Goal: Information Seeking & Learning: Check status

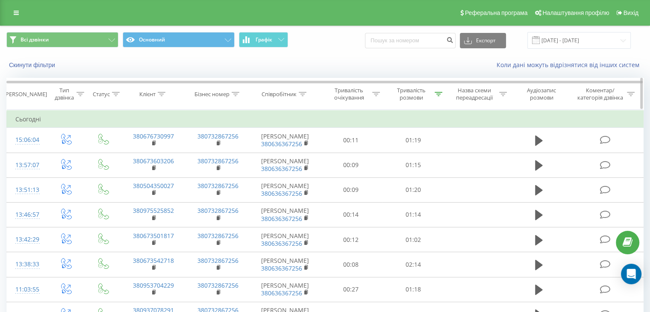
click at [446, 93] on div "Назва схеми переадресації" at bounding box center [476, 94] width 65 height 15
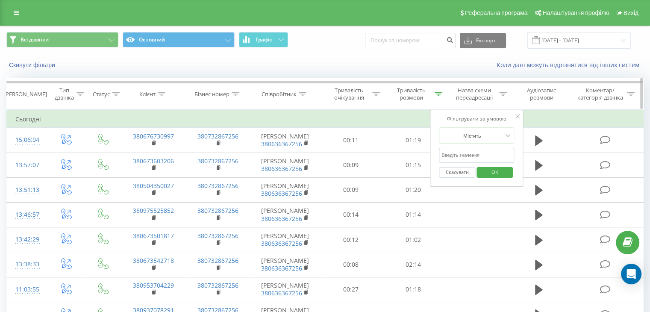
click at [436, 94] on icon at bounding box center [438, 94] width 8 height 4
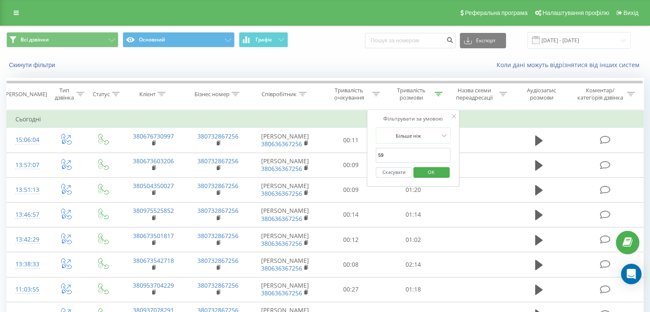
click at [429, 169] on span "OK" at bounding box center [431, 171] width 24 height 13
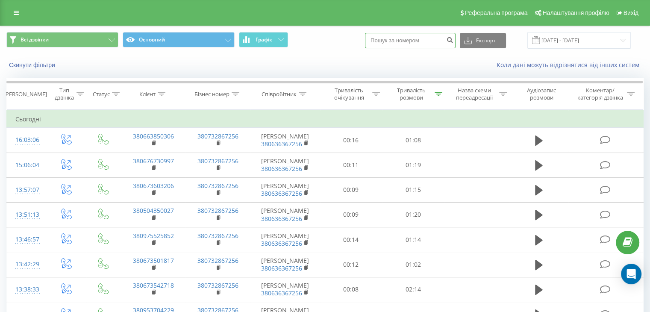
click at [444, 45] on input at bounding box center [410, 40] width 91 height 15
paste input "+38 (066) 385-03-06"
type input "380663850306"
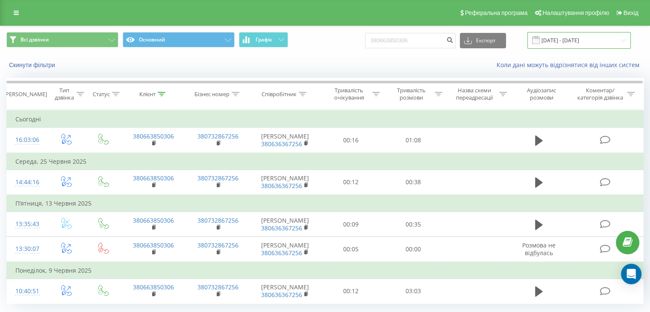
click at [568, 38] on input "21.05.2025 - 21.08.2025" at bounding box center [578, 40] width 103 height 17
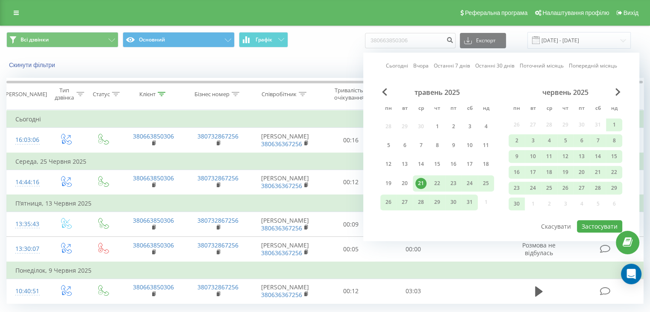
click at [418, 183] on div "21" at bounding box center [420, 183] width 11 height 11
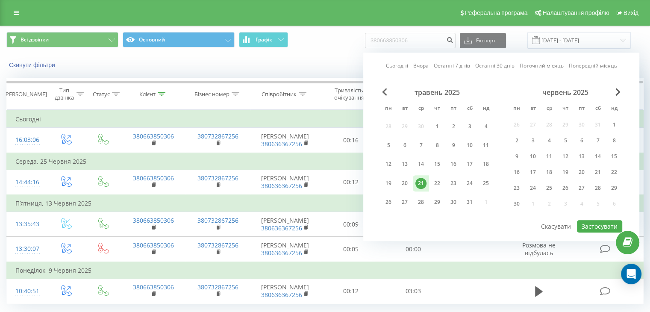
click at [391, 65] on link "Сьогодні" at bounding box center [397, 66] width 22 height 8
click at [592, 223] on button "Застосувати" at bounding box center [599, 226] width 45 height 12
type input "[DATE] - [DATE]"
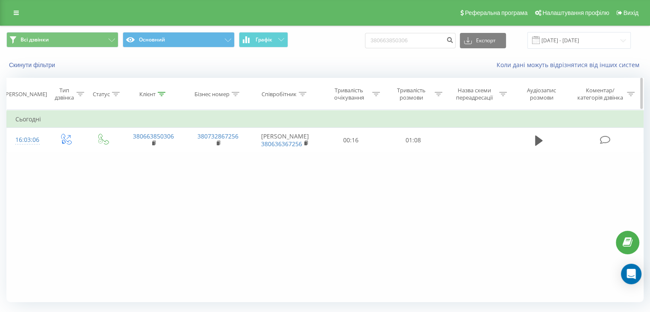
click at [440, 94] on icon at bounding box center [438, 94] width 8 height 4
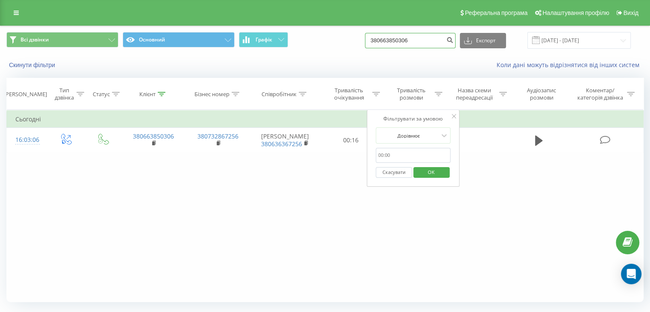
click at [448, 43] on input "380663850306" at bounding box center [410, 40] width 91 height 15
click at [453, 39] on icon "submit" at bounding box center [449, 38] width 7 height 5
click at [16, 14] on icon at bounding box center [16, 13] width 5 height 6
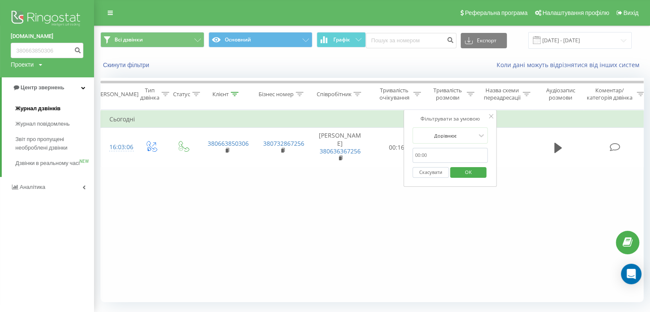
click at [52, 111] on span "Журнал дзвінків" at bounding box center [37, 108] width 45 height 9
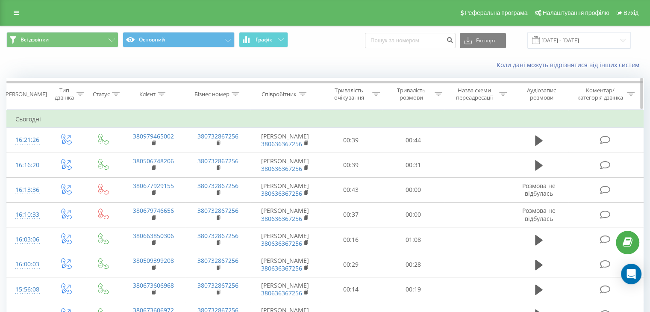
click at [437, 94] on icon at bounding box center [438, 94] width 8 height 4
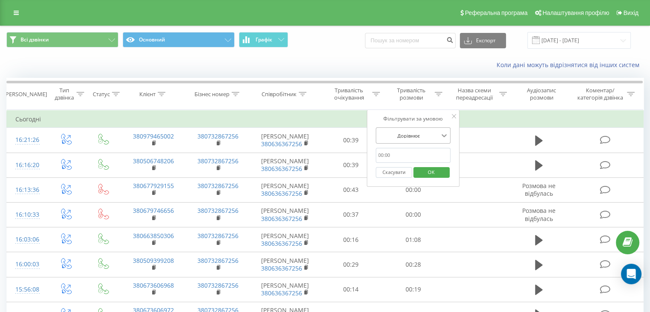
click at [447, 135] on icon at bounding box center [444, 135] width 9 height 9
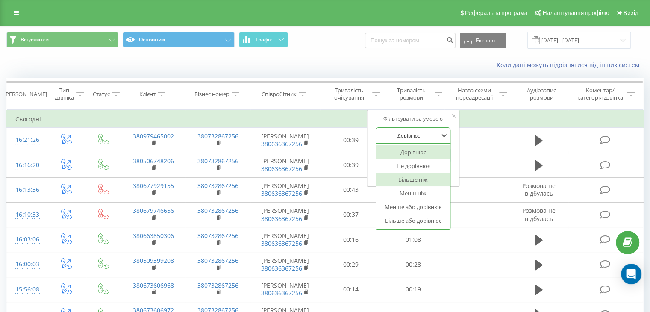
click at [419, 179] on div "Більше ніж" at bounding box center [413, 180] width 74 height 14
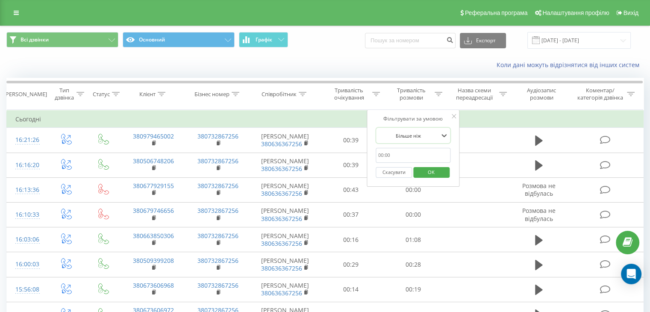
click at [416, 151] on input "text" at bounding box center [412, 155] width 75 height 15
type input "59"
drag, startPoint x: 434, startPoint y: 172, endPoint x: 428, endPoint y: 157, distance: 15.9
click at [434, 173] on span "OK" at bounding box center [431, 171] width 24 height 13
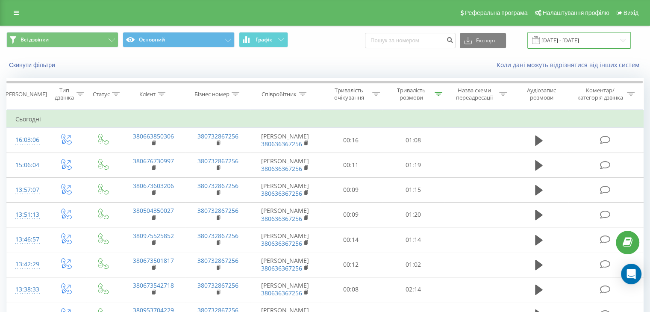
click at [548, 34] on input "[DATE] - [DATE]" at bounding box center [578, 40] width 103 height 17
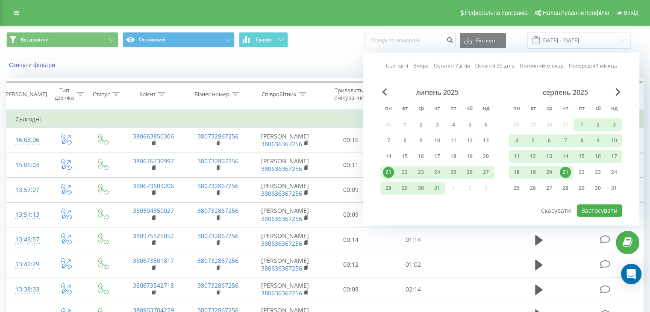
click at [396, 67] on link "Сьогодні" at bounding box center [397, 66] width 22 height 8
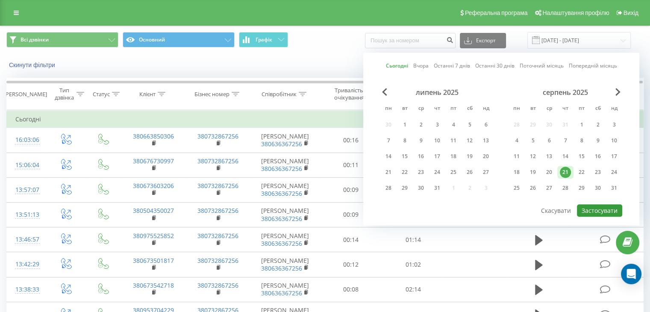
click at [608, 208] on button "Застосувати" at bounding box center [599, 210] width 45 height 12
type input "[DATE] - [DATE]"
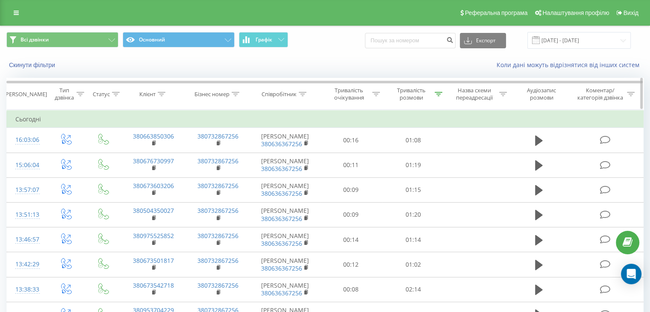
click at [439, 97] on div at bounding box center [438, 94] width 8 height 7
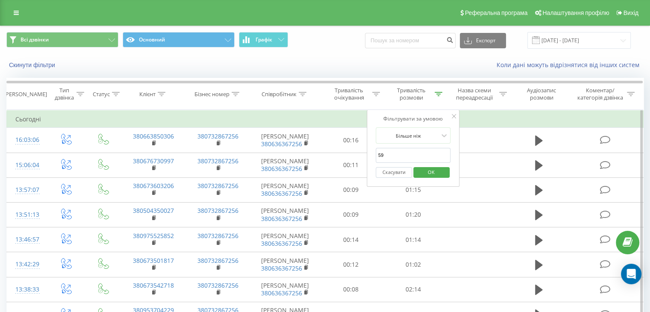
click at [427, 171] on span "OK" at bounding box center [431, 171] width 24 height 13
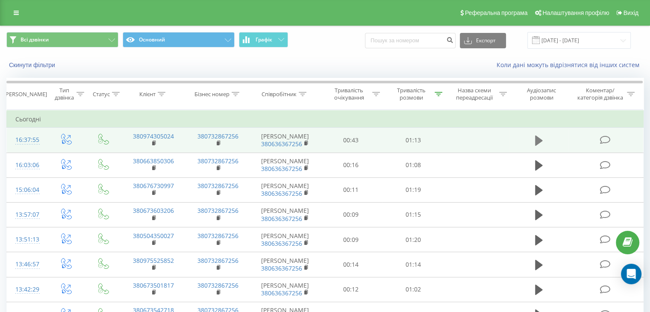
click at [540, 139] on icon at bounding box center [539, 141] width 8 height 12
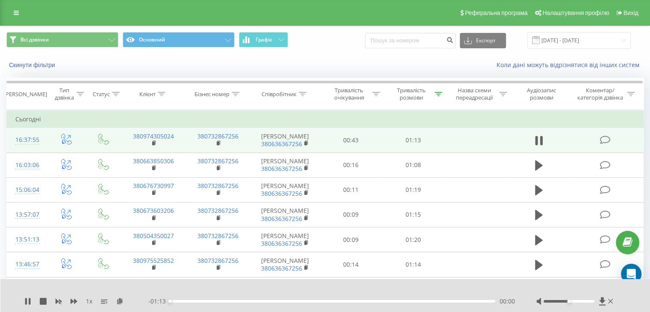
click at [404, 303] on div "- 01:13 00:00 00:00" at bounding box center [331, 301] width 367 height 9
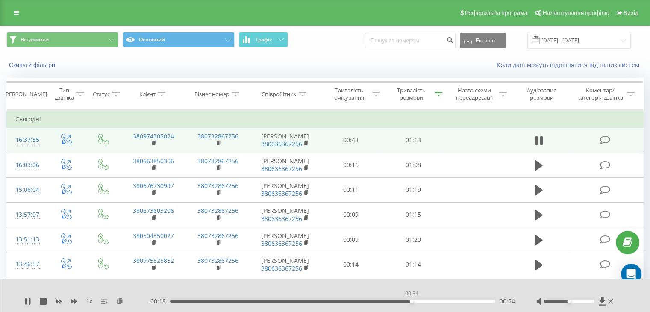
click at [410, 302] on div "00:54" at bounding box center [332, 301] width 325 height 3
click at [25, 299] on icon at bounding box center [26, 301] width 2 height 7
click at [439, 94] on icon at bounding box center [438, 94] width 8 height 4
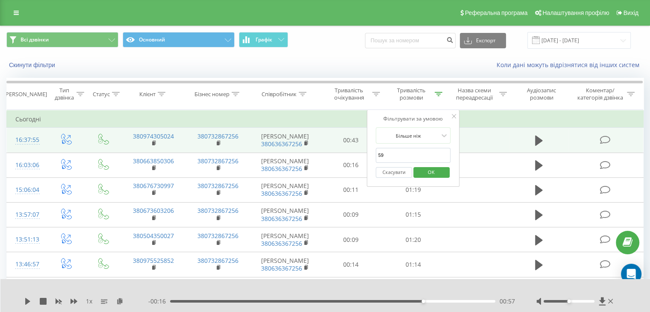
click at [432, 176] on span "OK" at bounding box center [431, 171] width 24 height 13
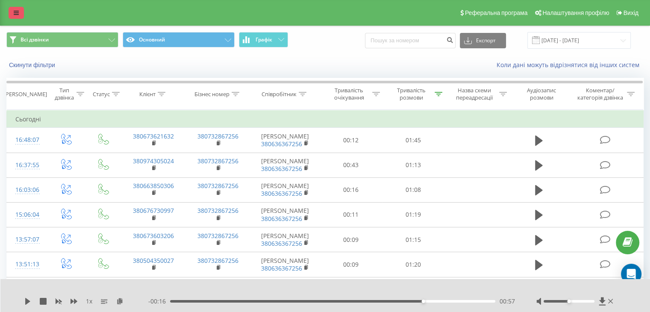
click at [12, 15] on link at bounding box center [16, 13] width 15 height 12
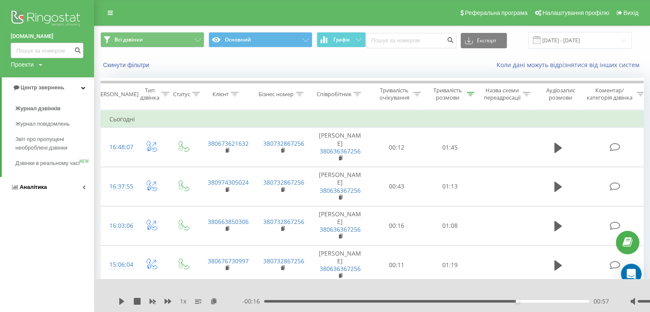
click at [47, 195] on link "Аналiтика" at bounding box center [47, 187] width 94 height 21
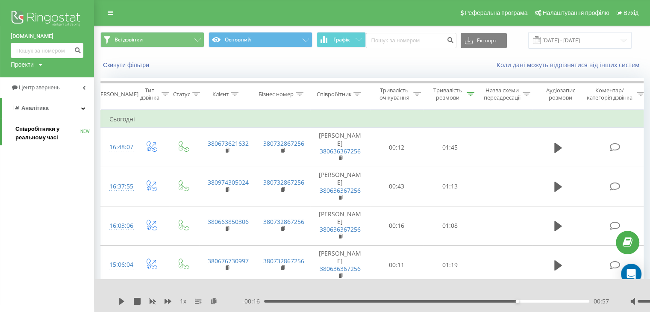
click at [59, 129] on span "Співробітники у реальному часі" at bounding box center [47, 133] width 65 height 17
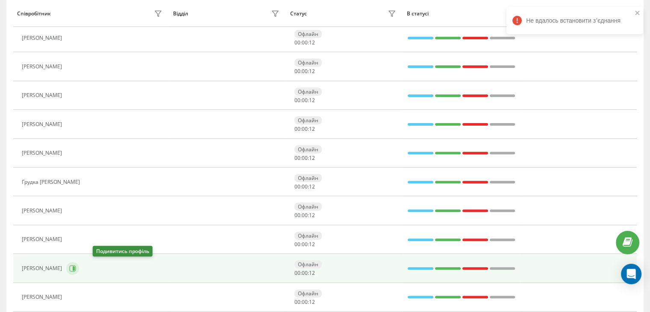
click at [76, 265] on icon at bounding box center [72, 268] width 7 height 7
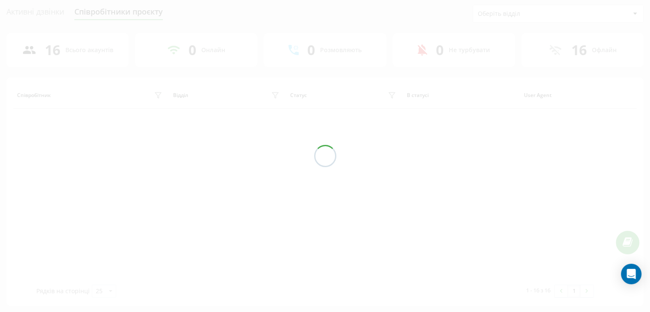
scroll to position [256, 0]
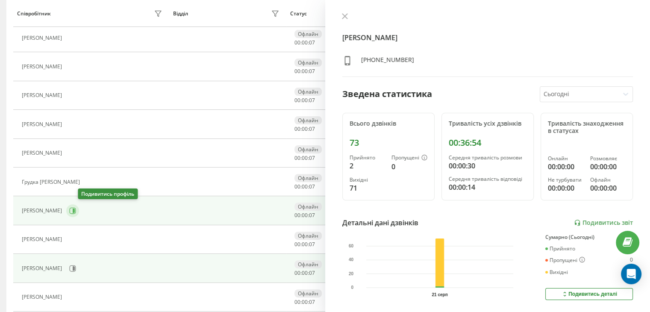
click at [76, 209] on icon at bounding box center [72, 210] width 7 height 7
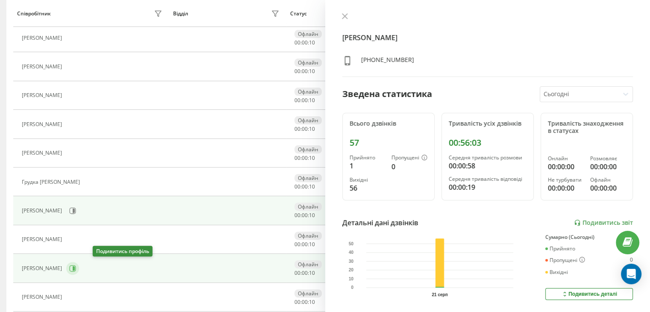
click at [76, 265] on icon at bounding box center [73, 268] width 6 height 6
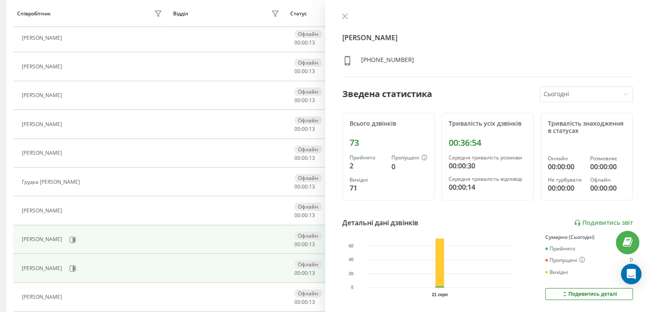
click at [77, 241] on div "Вакаріна Ганна" at bounding box center [93, 239] width 143 height 15
click at [74, 238] on button at bounding box center [72, 239] width 13 height 13
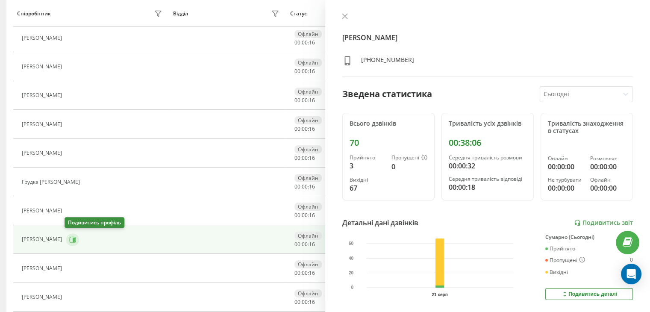
click at [74, 238] on button at bounding box center [72, 239] width 13 height 13
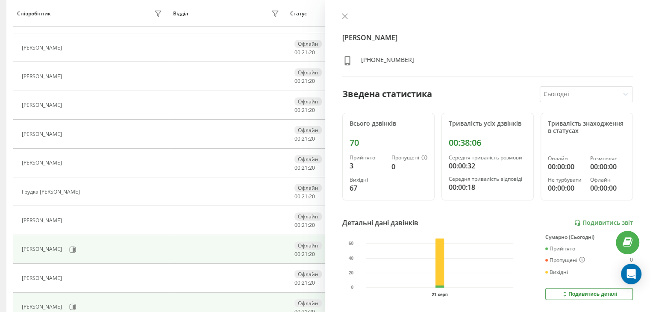
scroll to position [256, 0]
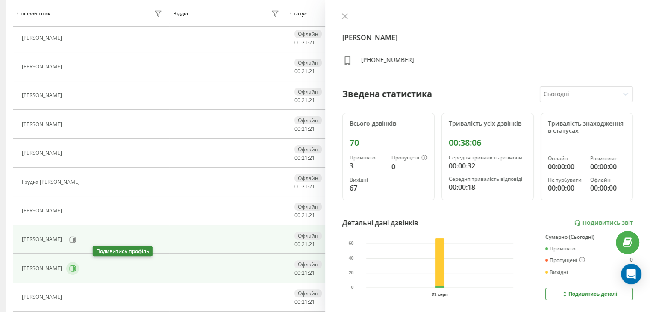
click at [76, 266] on icon at bounding box center [73, 268] width 6 height 6
